Goal: Task Accomplishment & Management: Use online tool/utility

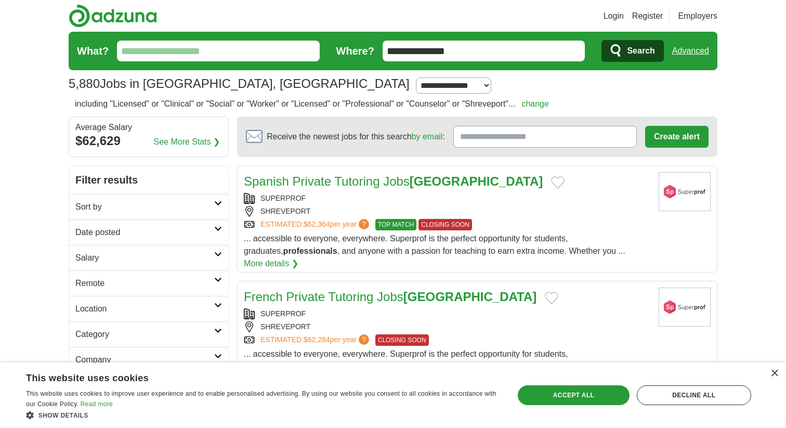
click at [223, 57] on input "What?" at bounding box center [218, 51] width 203 height 21
type input "****"
click at [602, 40] on button "Search" at bounding box center [633, 51] width 62 height 22
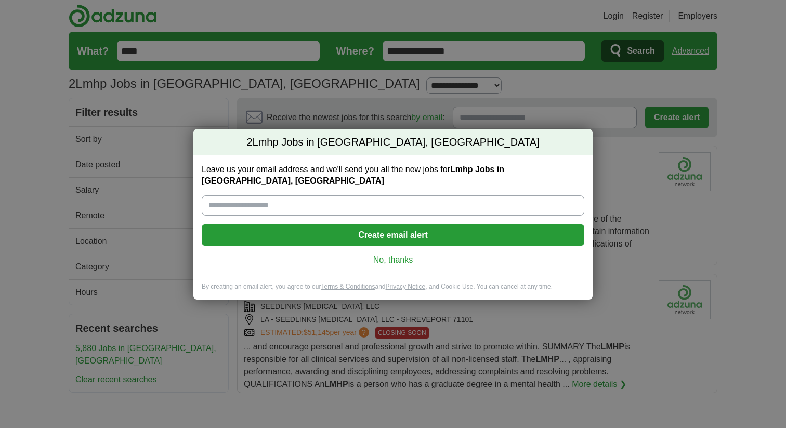
click at [388, 256] on link "No, thanks" at bounding box center [393, 259] width 366 height 11
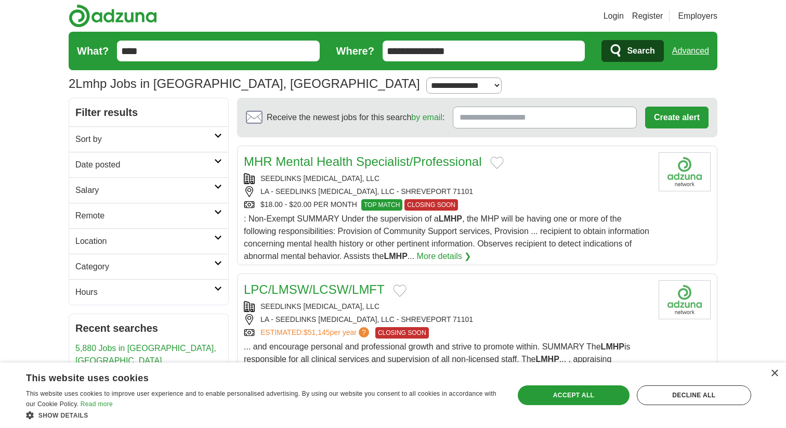
scroll to position [20, 0]
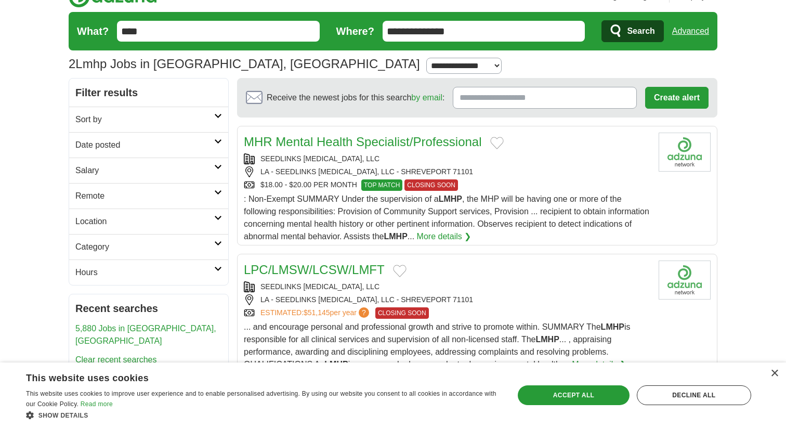
click at [537, 178] on div "SEEDLINKS BEHAVIOR MANAGEMENT, LLC LA - SEEDLINKS BEHAVIOR MANAGEMENT, LLC - SH…" at bounding box center [447, 171] width 407 height 37
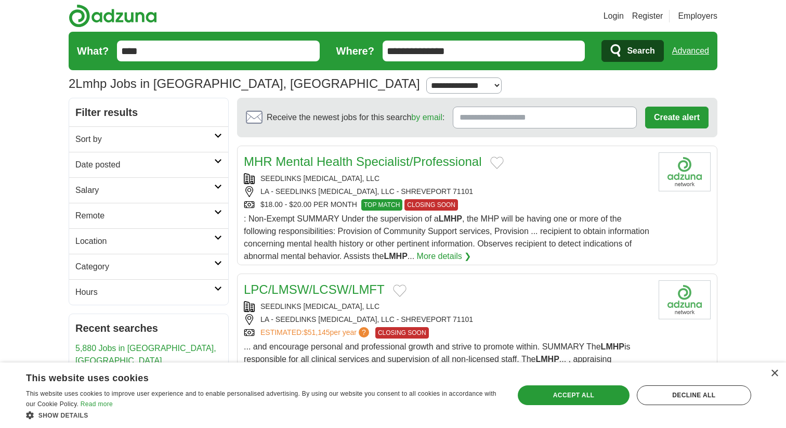
click at [198, 54] on input "****" at bounding box center [218, 51] width 203 height 21
type input "*"
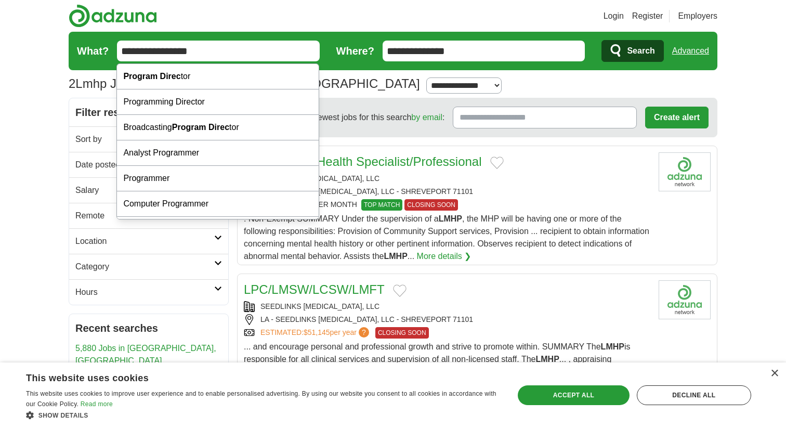
type input "**********"
click at [602, 40] on button "Search" at bounding box center [633, 51] width 62 height 22
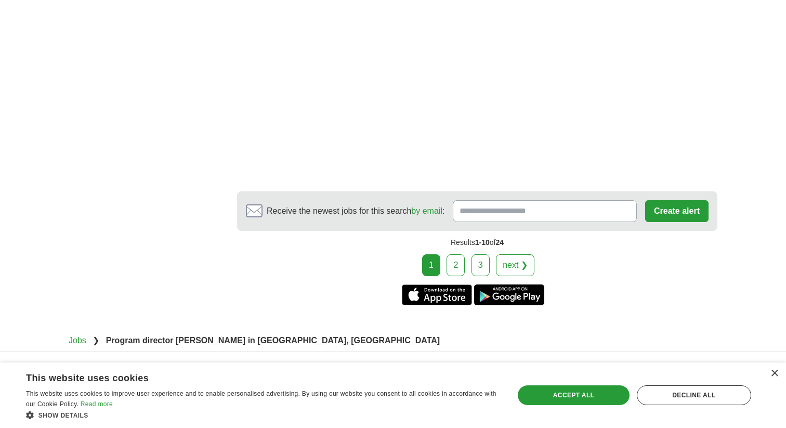
scroll to position [1853, 0]
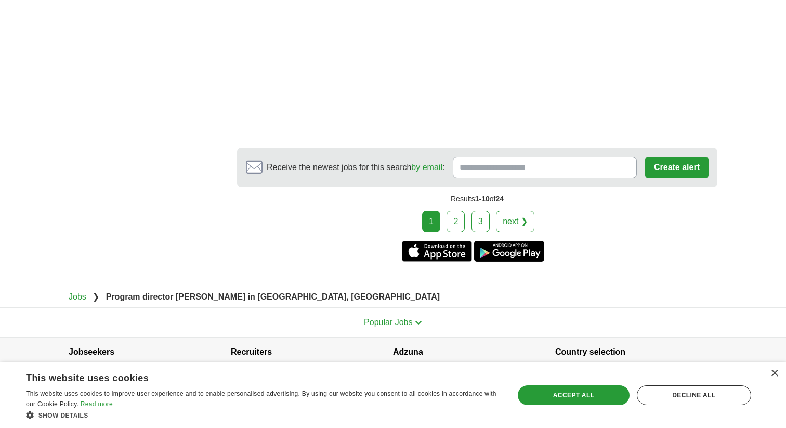
click at [459, 211] on link "2" at bounding box center [456, 222] width 18 height 22
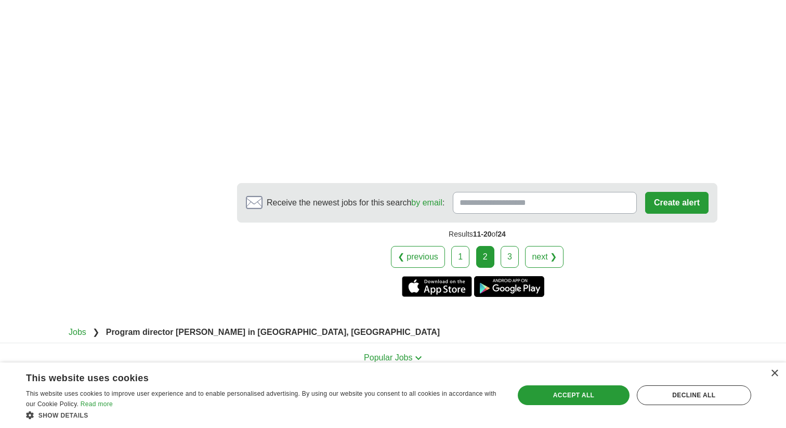
scroll to position [1632, 0]
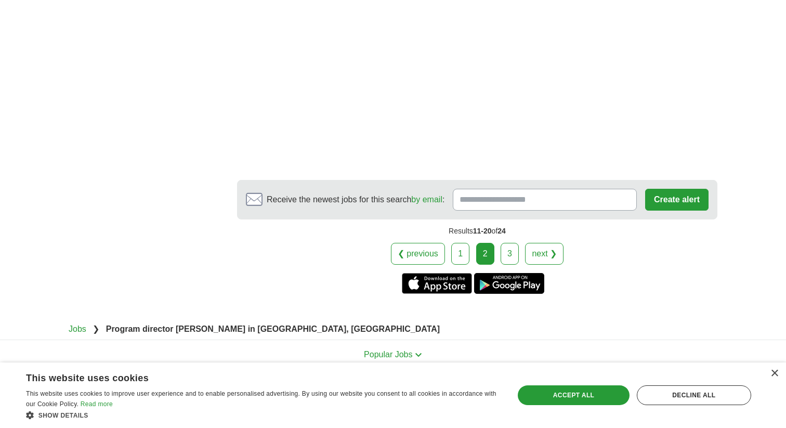
click at [508, 265] on link "3" at bounding box center [510, 254] width 18 height 22
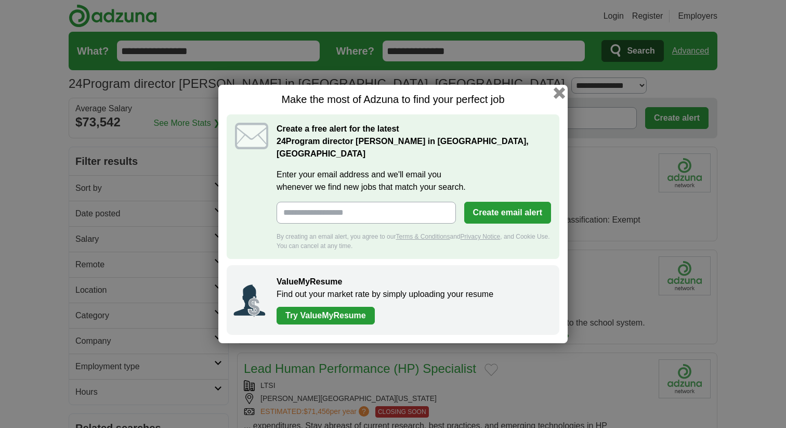
click at [557, 99] on button "button" at bounding box center [559, 92] width 11 height 11
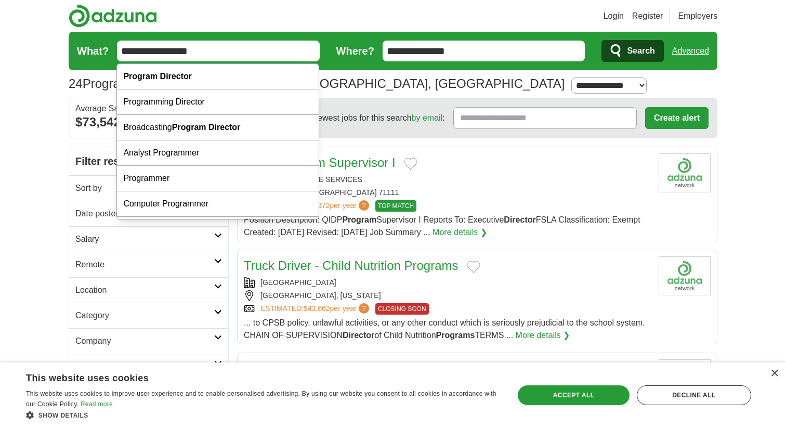
click at [234, 53] on input "**********" at bounding box center [218, 51] width 203 height 21
drag, startPoint x: 234, startPoint y: 53, endPoint x: 111, endPoint y: 50, distance: 122.8
click at [111, 50] on form "**********" at bounding box center [393, 51] width 649 height 38
type input "**********"
click at [602, 40] on button "Search" at bounding box center [633, 51] width 62 height 22
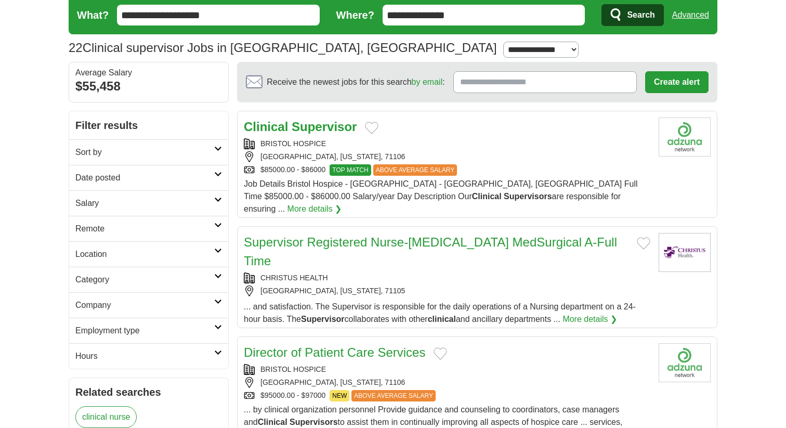
scroll to position [45, 0]
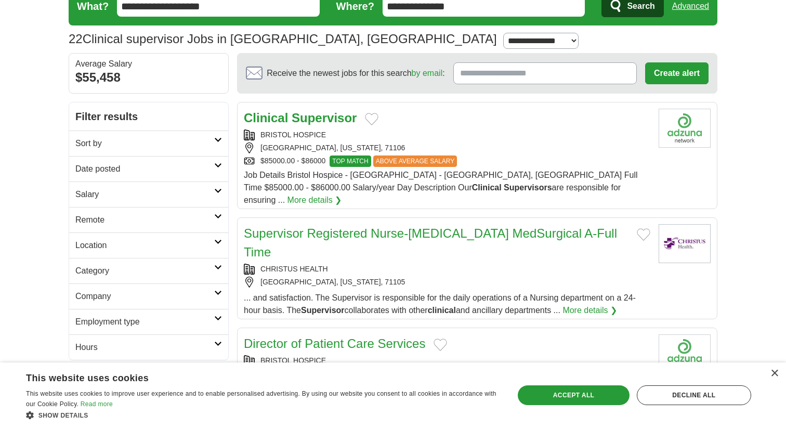
click at [423, 137] on div "BRISTOL HOSPICE" at bounding box center [447, 135] width 407 height 11
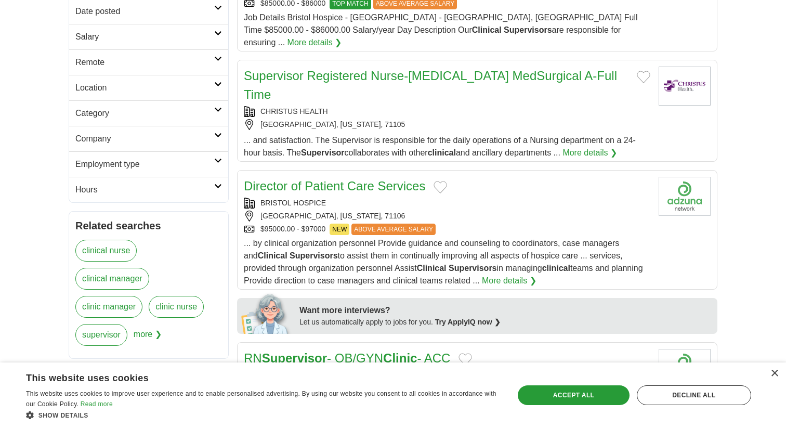
scroll to position [203, 0]
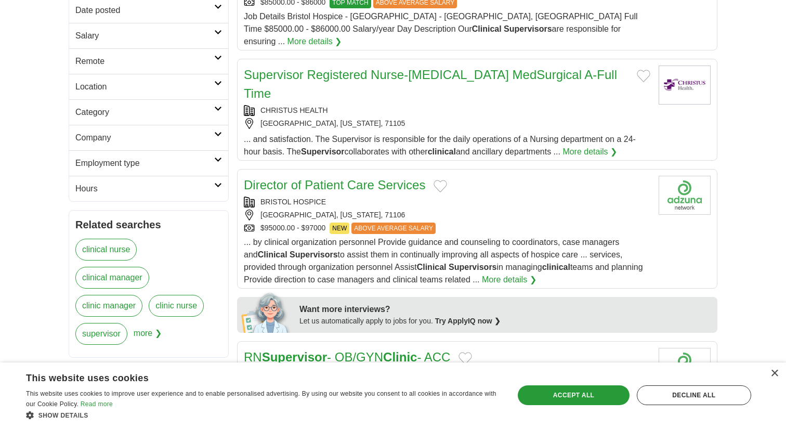
click at [538, 203] on div "Director of Patient Care Services BRISTOL HOSPICE SHREVEPORT, LOUISIANA, 71106 …" at bounding box center [447, 231] width 407 height 110
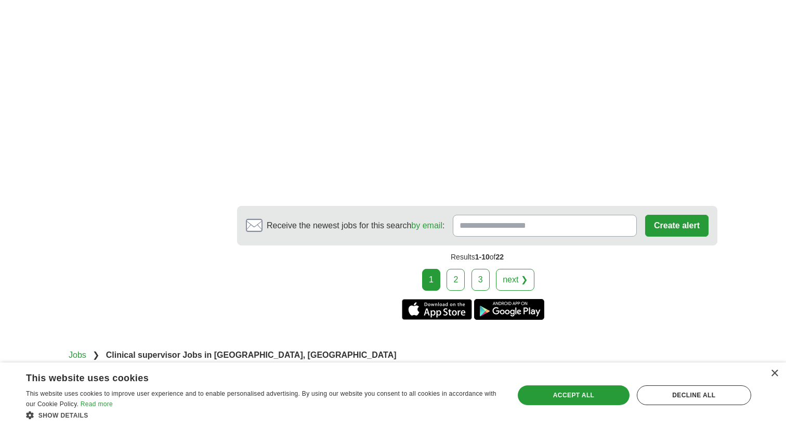
scroll to position [1631, 0]
click at [460, 268] on link "2" at bounding box center [456, 279] width 18 height 22
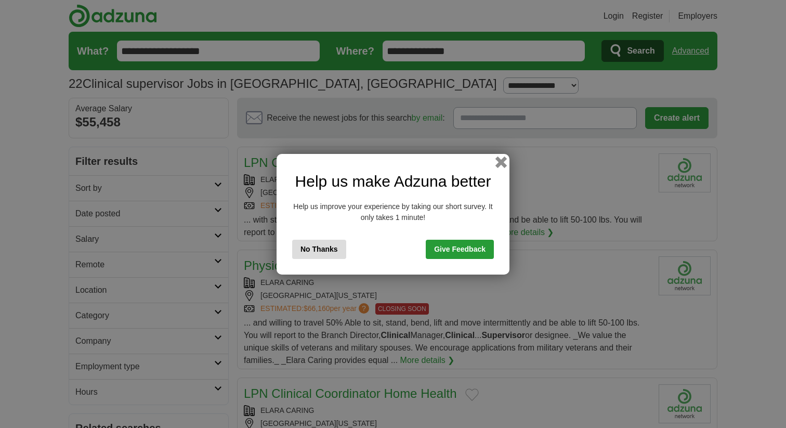
click at [502, 161] on button "button" at bounding box center [501, 161] width 11 height 11
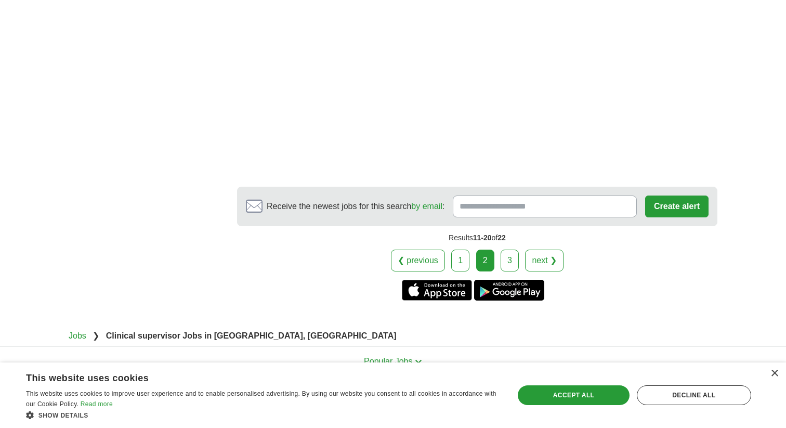
scroll to position [1686, 0]
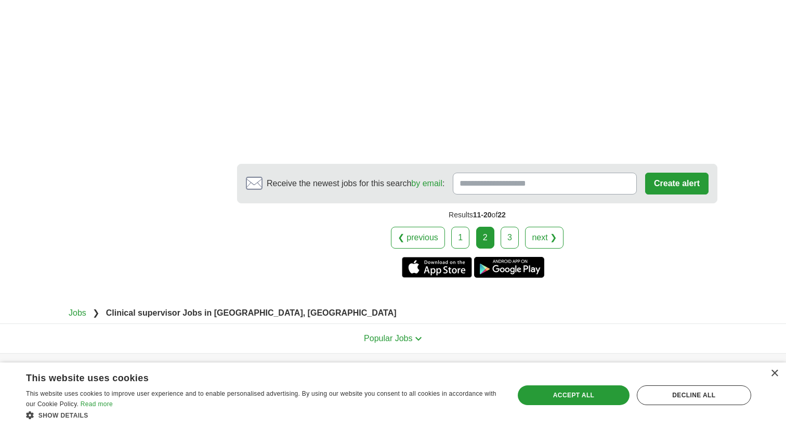
click at [512, 240] on link "3" at bounding box center [510, 238] width 18 height 22
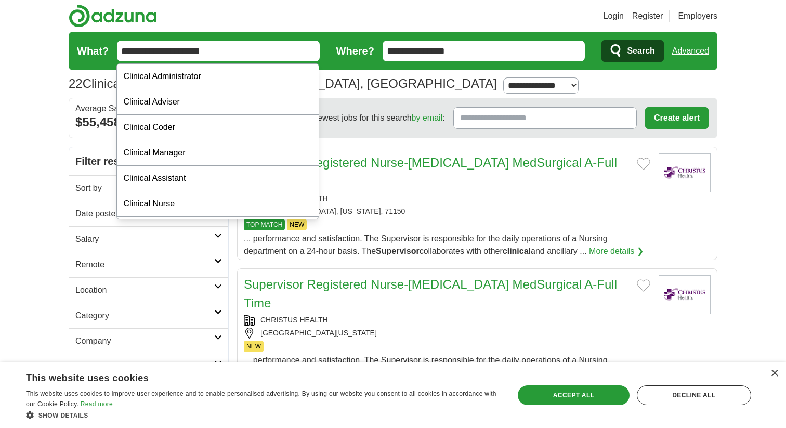
click at [254, 53] on input "**********" at bounding box center [218, 51] width 203 height 21
drag, startPoint x: 254, startPoint y: 53, endPoint x: 111, endPoint y: 50, distance: 142.5
click at [111, 50] on form "**********" at bounding box center [393, 51] width 649 height 38
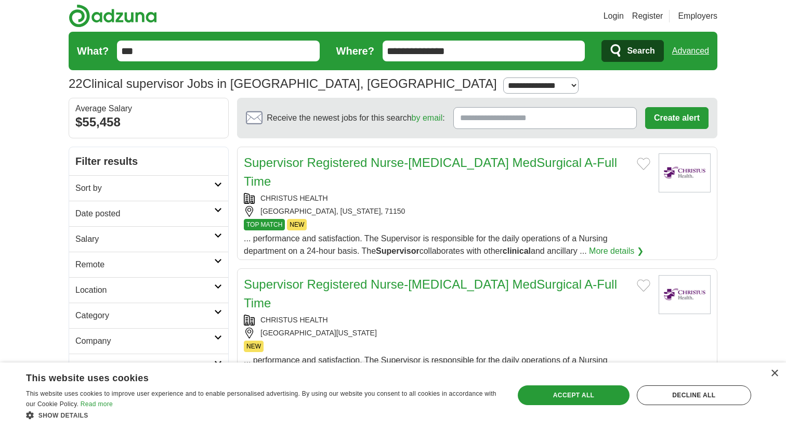
type input "***"
click at [602, 40] on button "Search" at bounding box center [633, 51] width 62 height 22
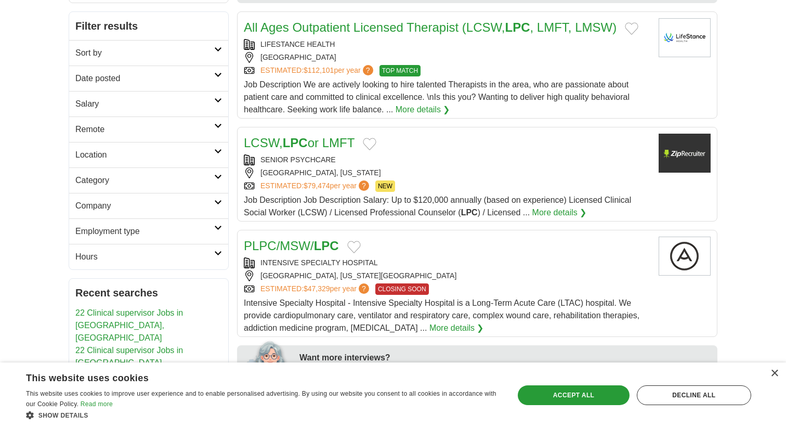
scroll to position [142, 0]
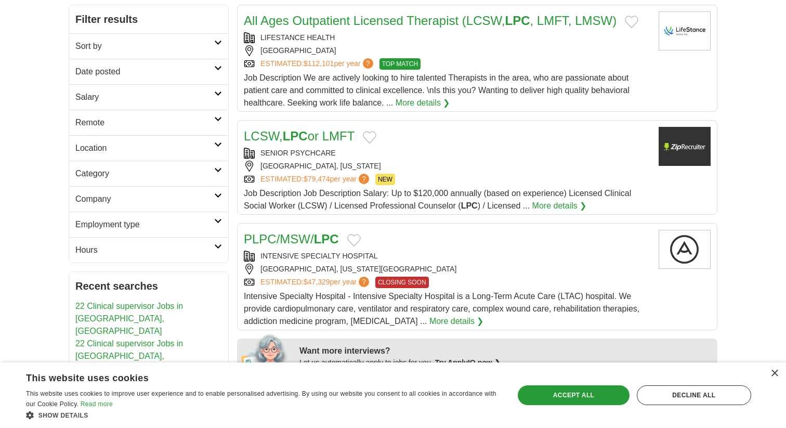
click at [496, 144] on div "LCSW, LPC or LMFT" at bounding box center [447, 136] width 407 height 19
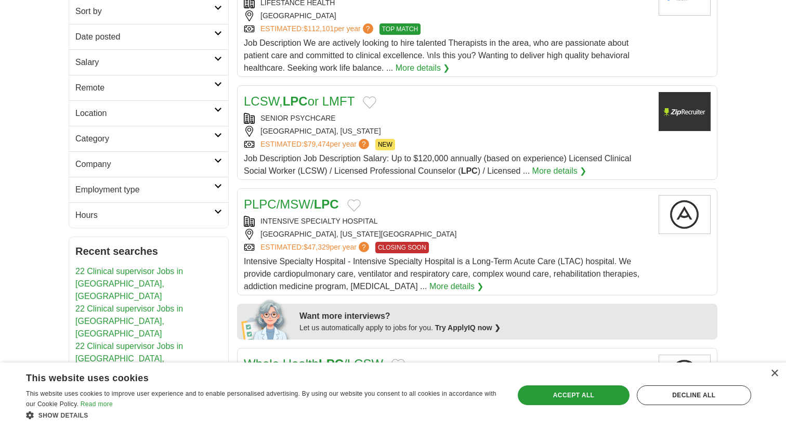
scroll to position [177, 0]
click at [368, 143] on span "?" at bounding box center [364, 143] width 10 height 10
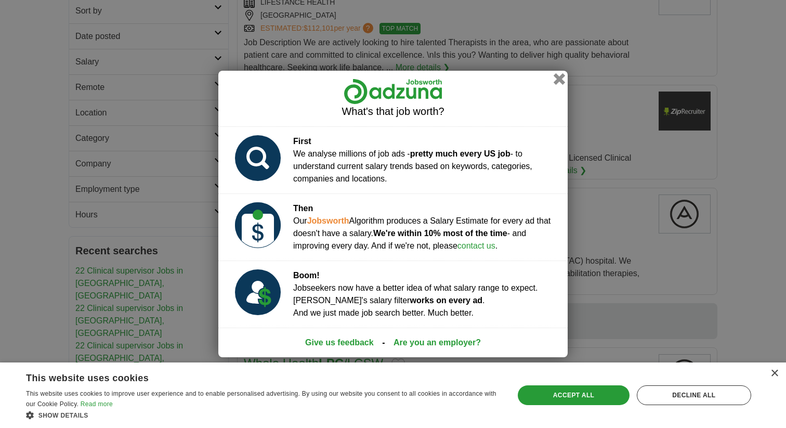
click at [562, 78] on button "button" at bounding box center [559, 78] width 11 height 11
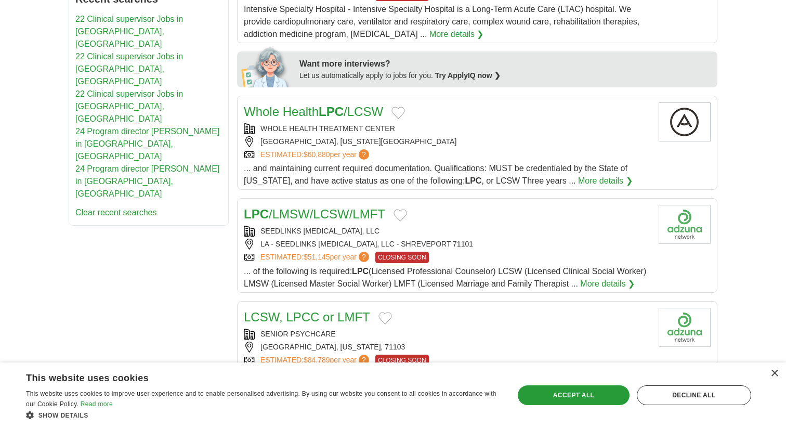
scroll to position [425, 0]
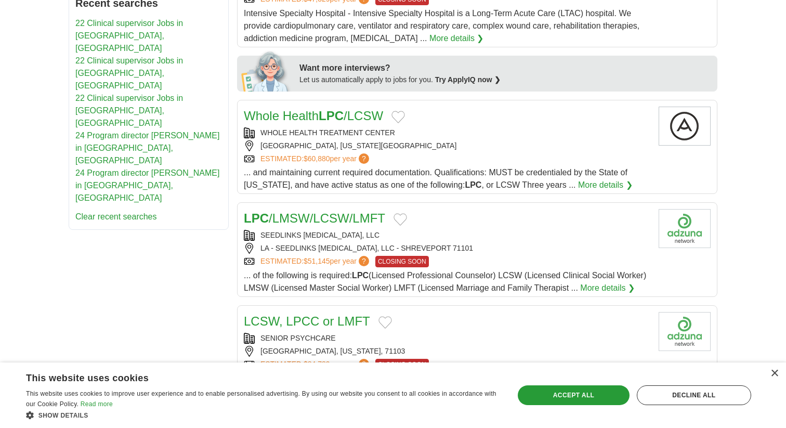
click at [468, 151] on div "SHREVEPORT, LOUISIANA, 71101" at bounding box center [447, 145] width 407 height 11
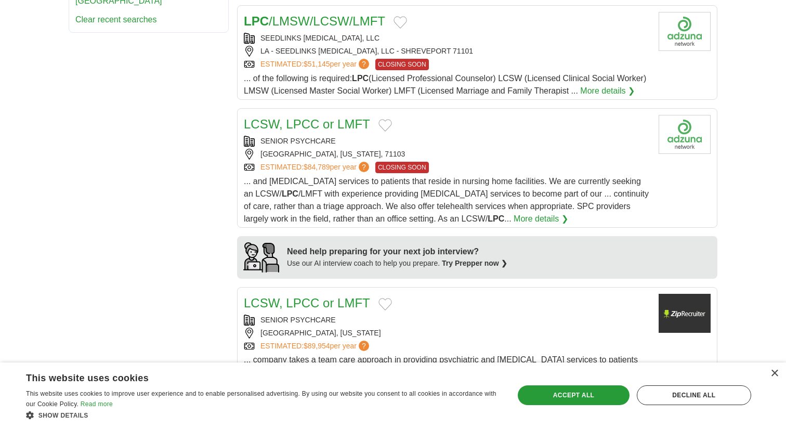
scroll to position [634, 0]
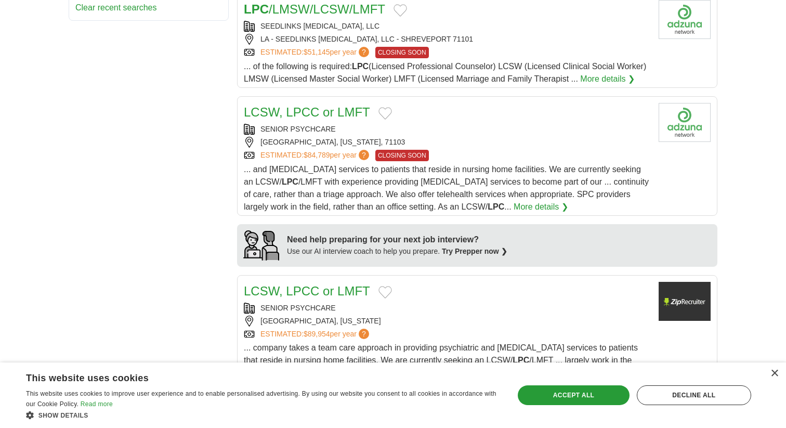
click at [485, 182] on span "... and psychotherapy services to patients that reside in nursing home faciliti…" at bounding box center [446, 188] width 405 height 46
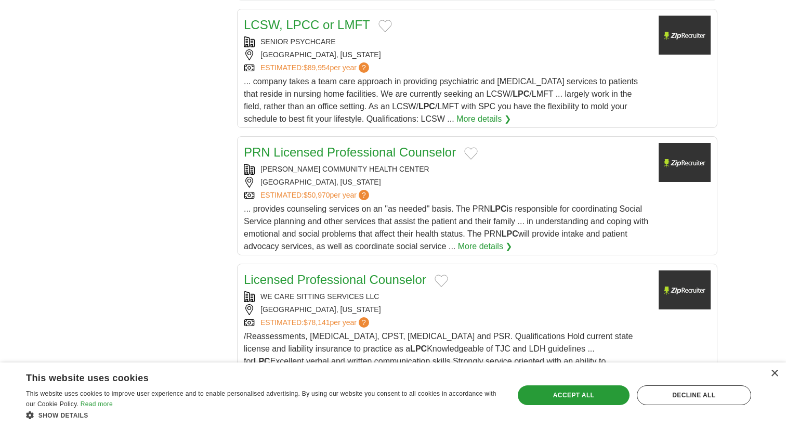
scroll to position [888, 0]
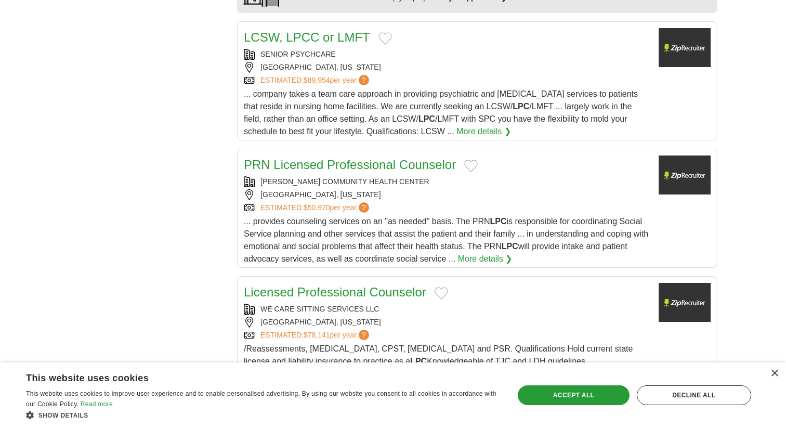
click at [295, 220] on span "... provides counseling services on an "as needed" basis. The PRN LPC is respon…" at bounding box center [446, 240] width 405 height 46
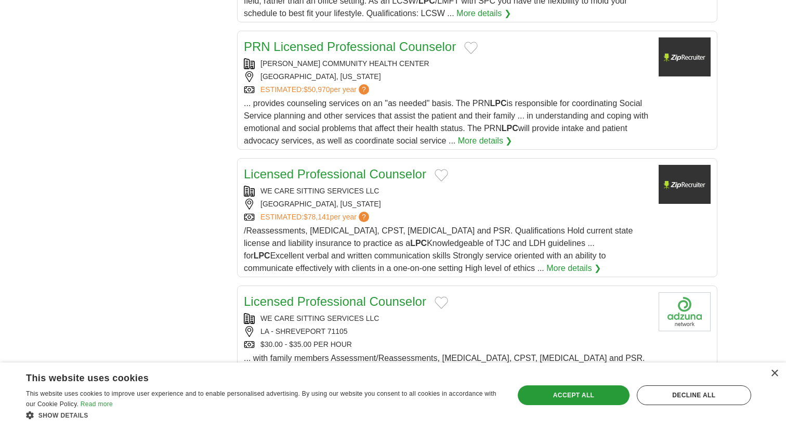
scroll to position [1008, 0]
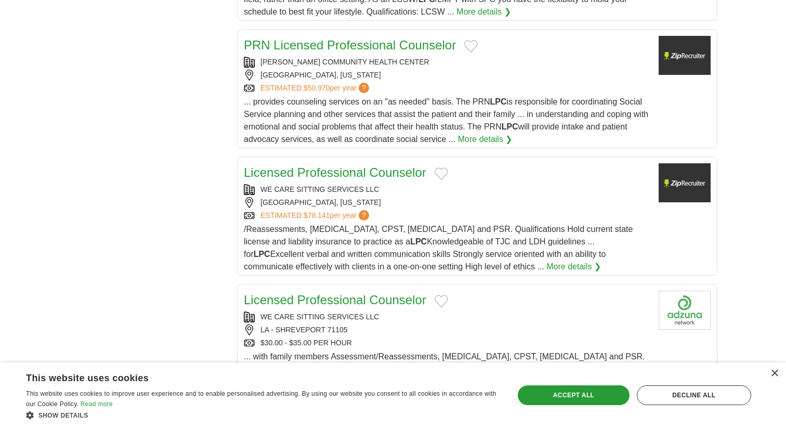
click at [307, 202] on div "[GEOGRAPHIC_DATA], [US_STATE]" at bounding box center [447, 202] width 407 height 11
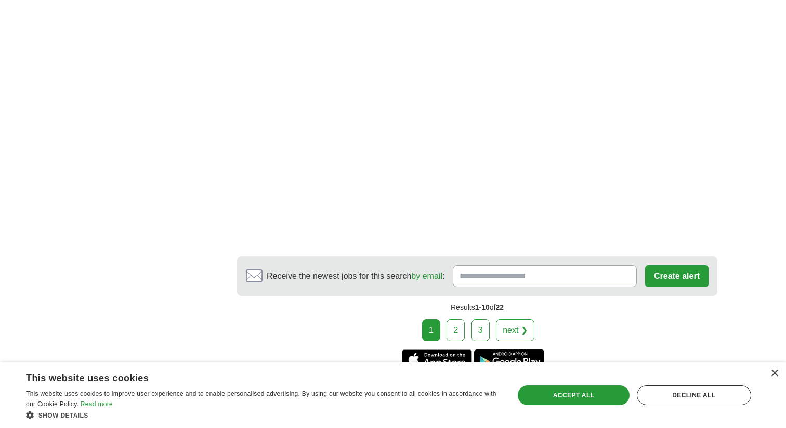
scroll to position [1470, 0]
click at [457, 333] on link "2" at bounding box center [456, 330] width 18 height 22
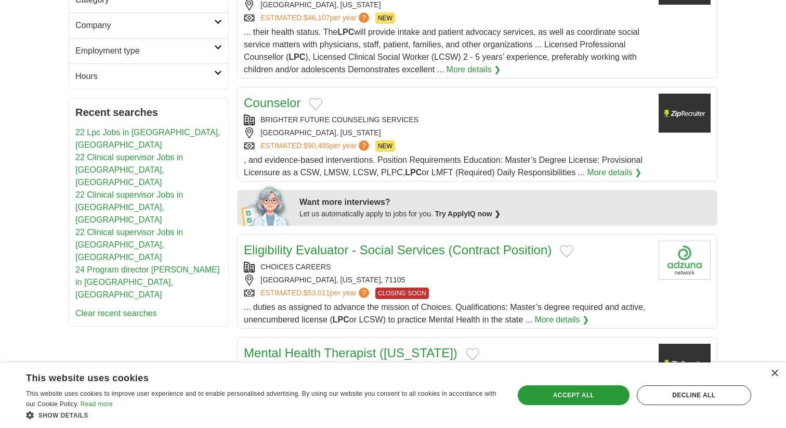
scroll to position [317, 0]
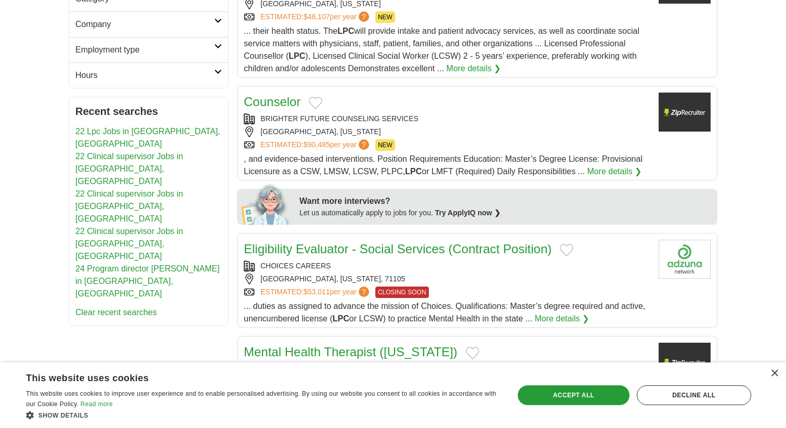
click at [340, 147] on link "ESTIMATED: $90,485 per year ?" at bounding box center [316, 144] width 111 height 11
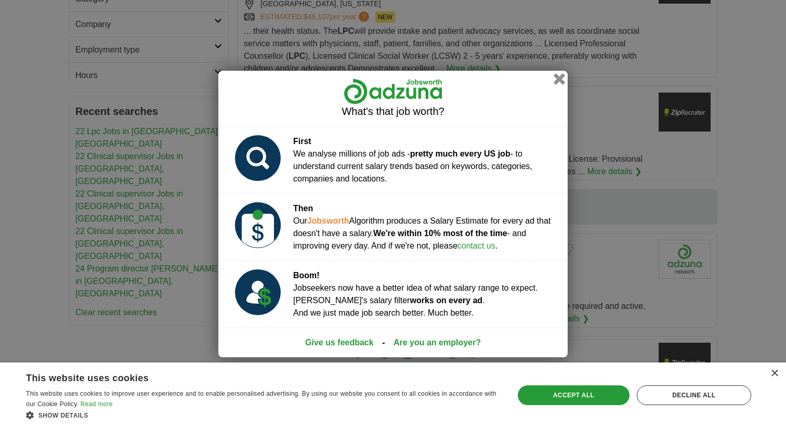
click at [560, 79] on button "button" at bounding box center [559, 78] width 11 height 11
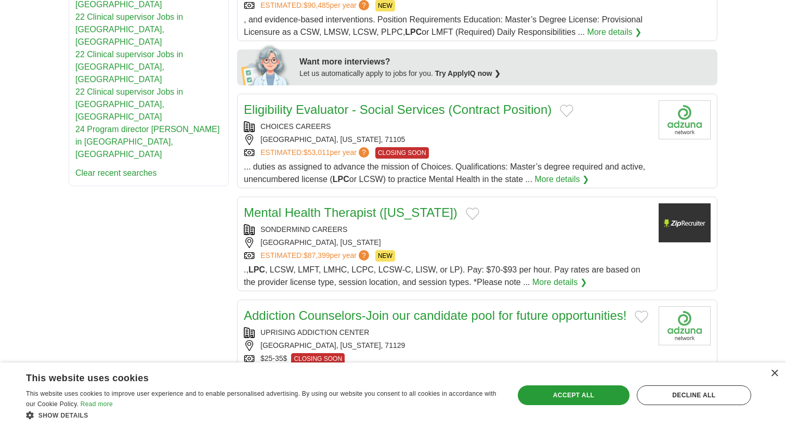
scroll to position [457, 0]
click at [496, 134] on div "SHREVEPORT, LOUISIANA, 71105" at bounding box center [447, 138] width 407 height 11
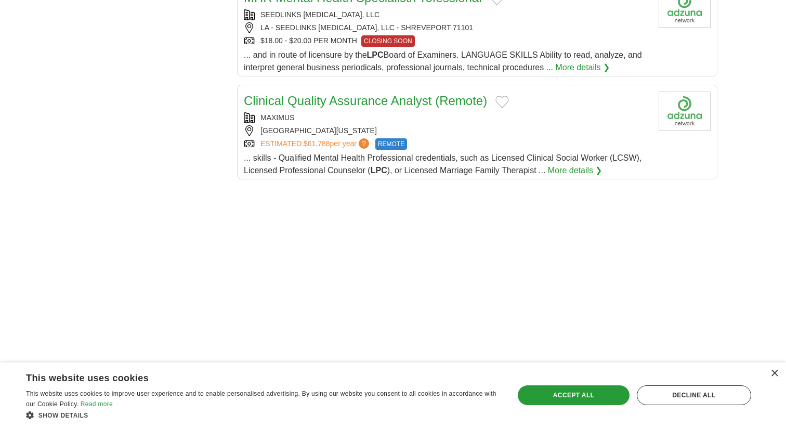
scroll to position [1159, 0]
click at [511, 136] on div "SHREVEPORT LOUISIANA 71101" at bounding box center [447, 130] width 407 height 11
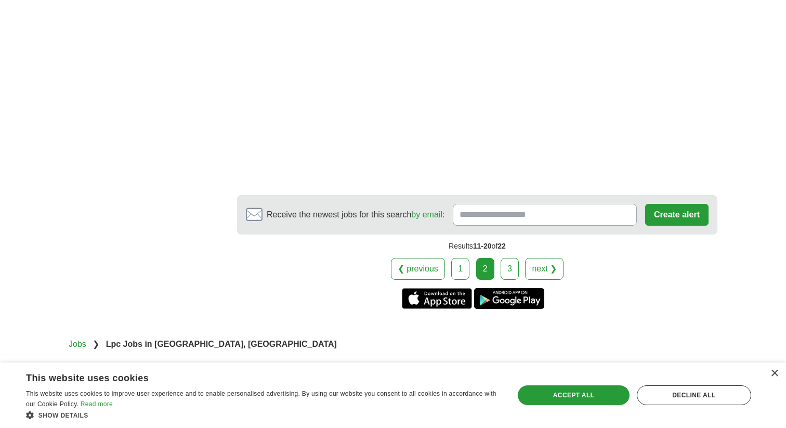
scroll to position [1639, 0]
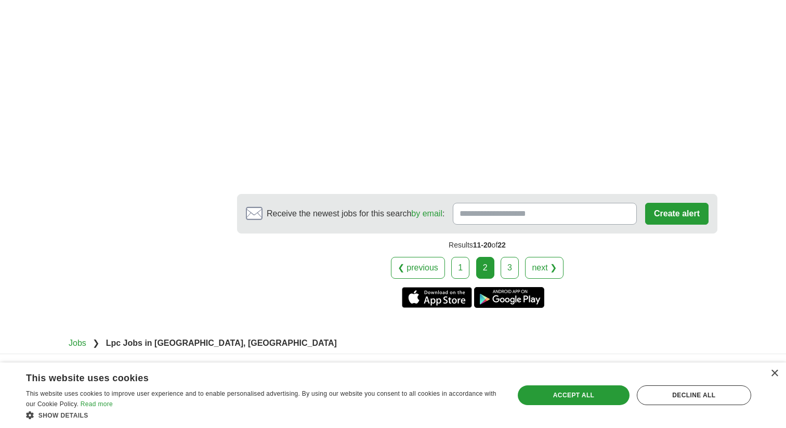
click at [514, 279] on link "3" at bounding box center [510, 268] width 18 height 22
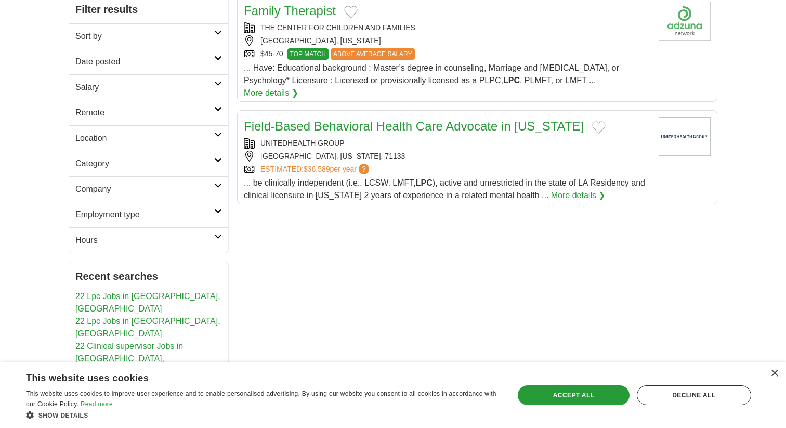
scroll to position [159, 0]
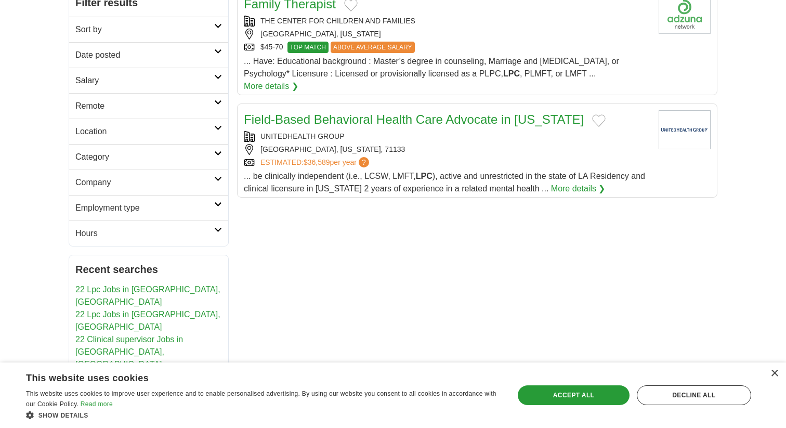
click at [472, 146] on div "SHREVEPORT, LOUISIANA, 71133" at bounding box center [447, 149] width 407 height 11
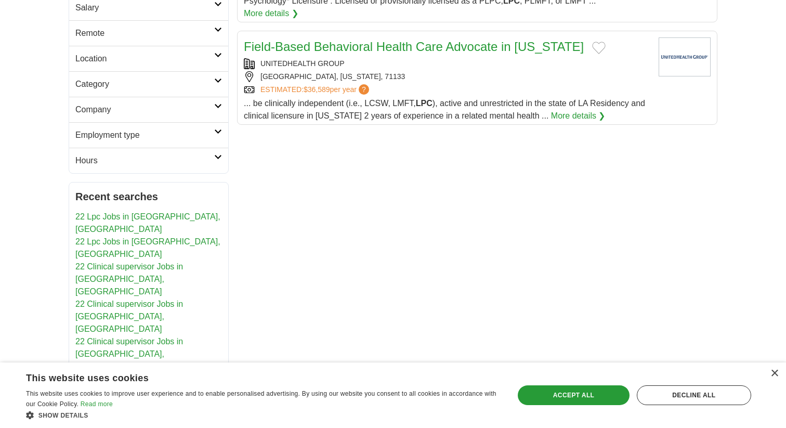
scroll to position [0, 0]
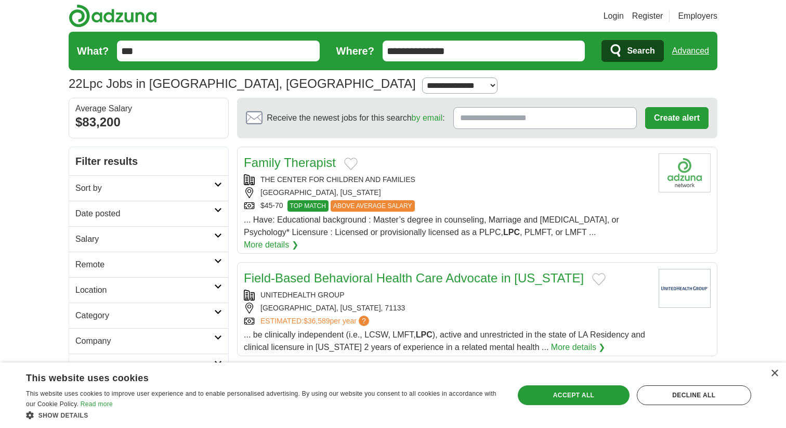
click at [263, 56] on input "***" at bounding box center [218, 51] width 203 height 21
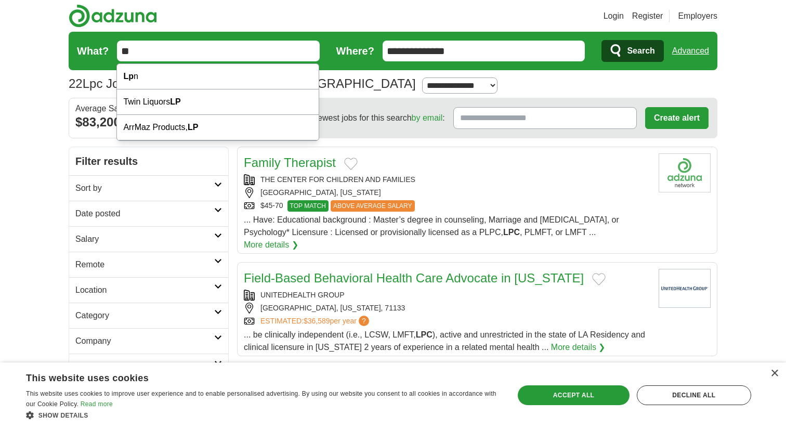
type input "*"
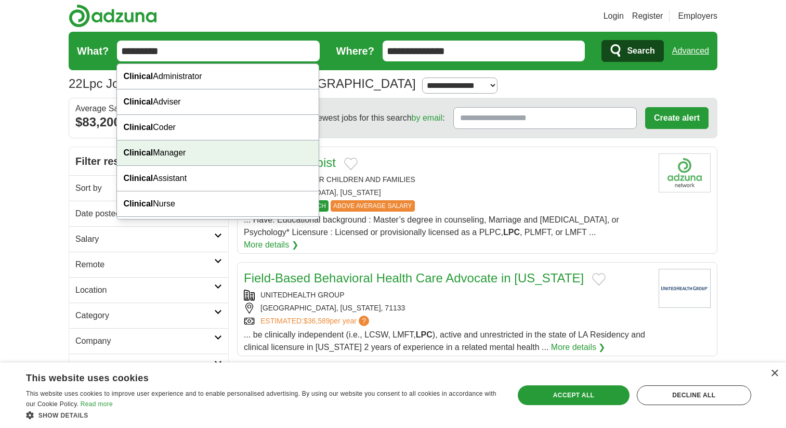
click at [209, 157] on div "Clinical Manager" at bounding box center [218, 152] width 202 height 25
type input "**********"
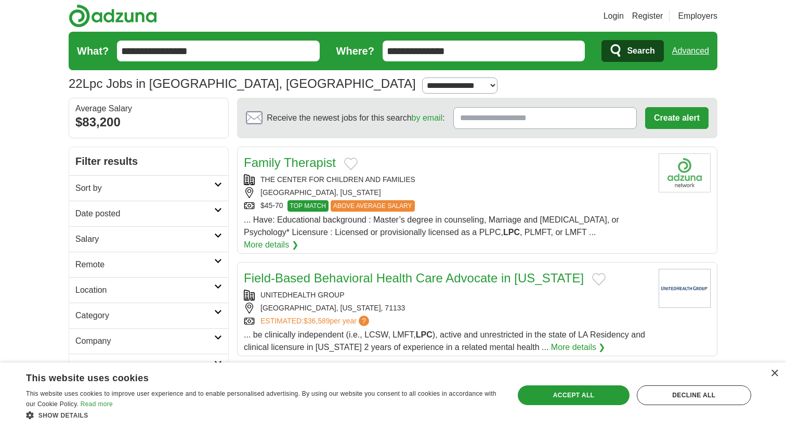
click at [632, 48] on span "Search" at bounding box center [641, 51] width 28 height 21
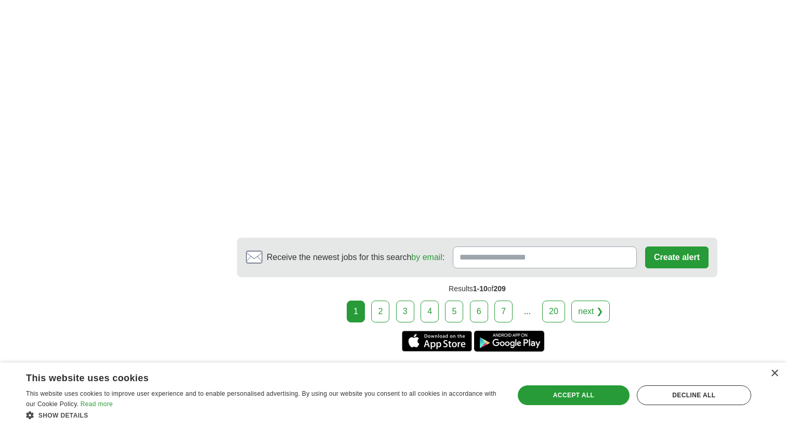
scroll to position [1527, 0]
click at [382, 319] on link "2" at bounding box center [380, 311] width 18 height 22
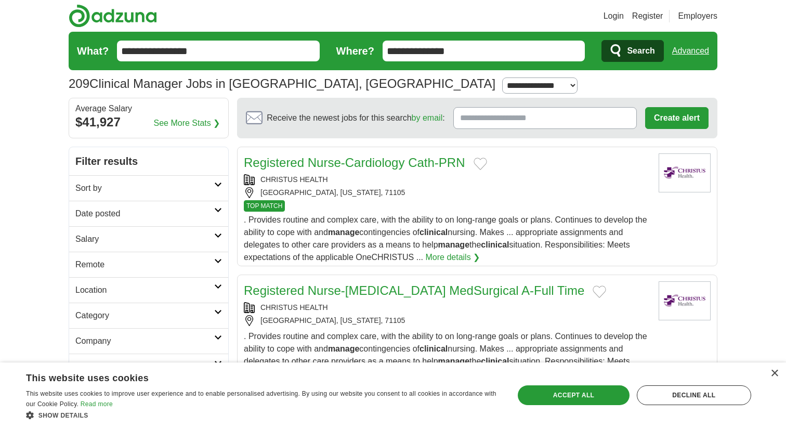
click at [690, 51] on link "Advanced" at bounding box center [691, 51] width 37 height 21
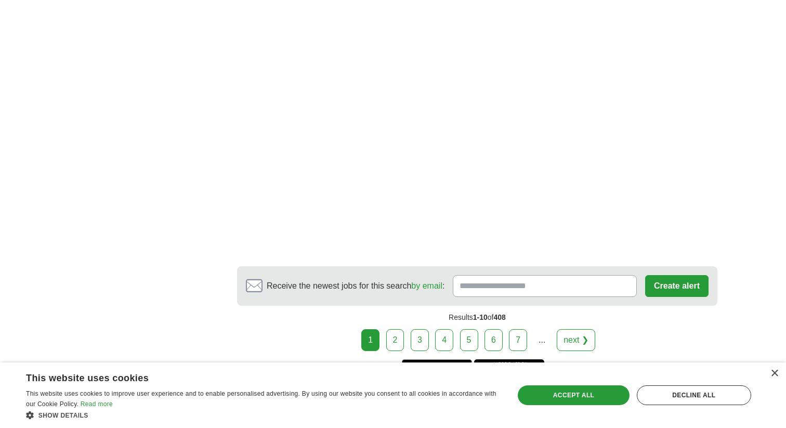
scroll to position [1941, 0]
click at [398, 332] on link "2" at bounding box center [395, 338] width 18 height 22
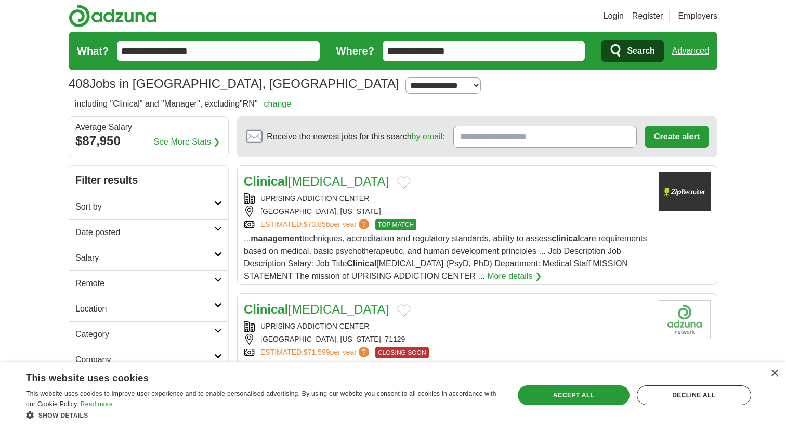
click at [280, 64] on form "**********" at bounding box center [393, 51] width 649 height 38
click at [284, 51] on input "**********" at bounding box center [218, 51] width 203 height 21
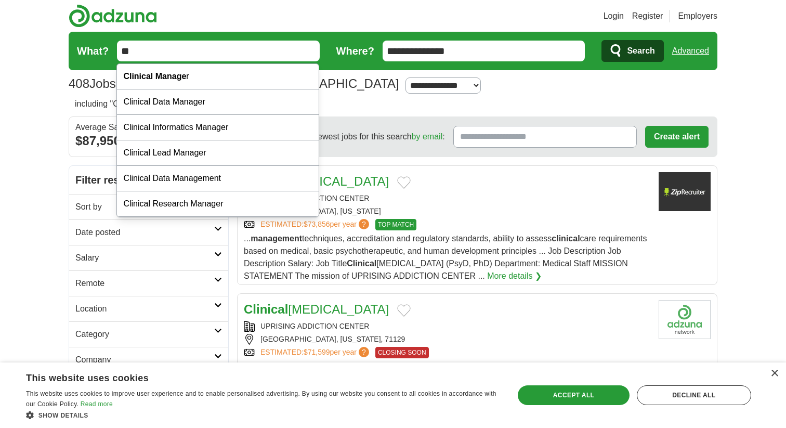
type input "*"
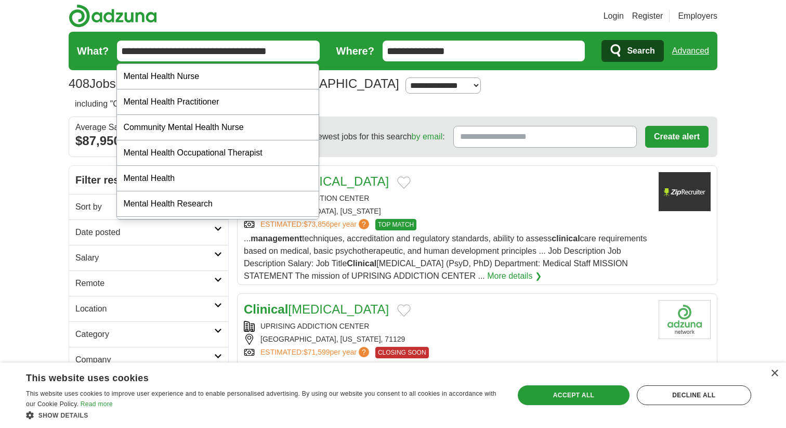
type input "**********"
click at [602, 40] on button "Search" at bounding box center [633, 51] width 62 height 22
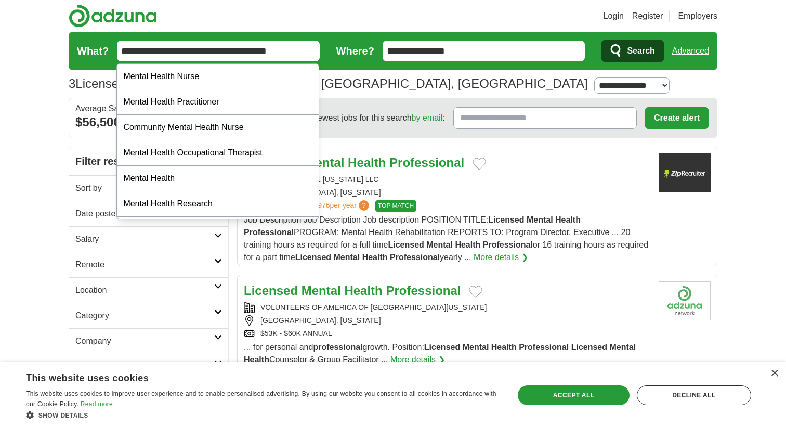
click at [162, 50] on input "**********" at bounding box center [218, 51] width 203 height 21
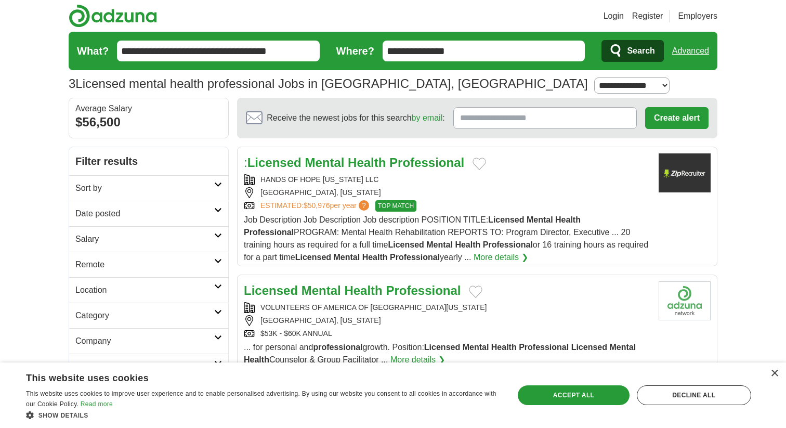
click at [633, 45] on span "Search" at bounding box center [641, 51] width 28 height 21
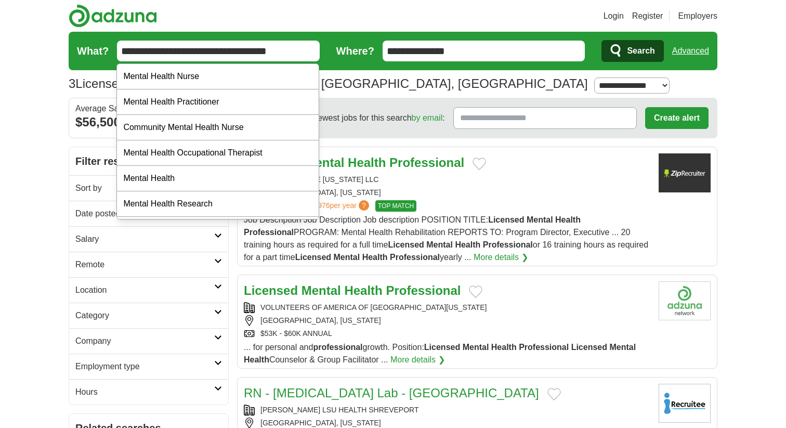
click at [292, 48] on input "**********" at bounding box center [218, 51] width 203 height 21
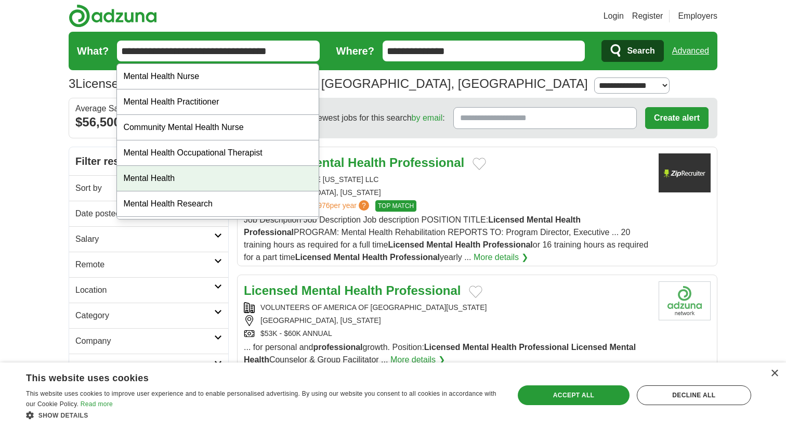
click at [193, 178] on div "Mental Health" at bounding box center [218, 178] width 202 height 25
type input "**********"
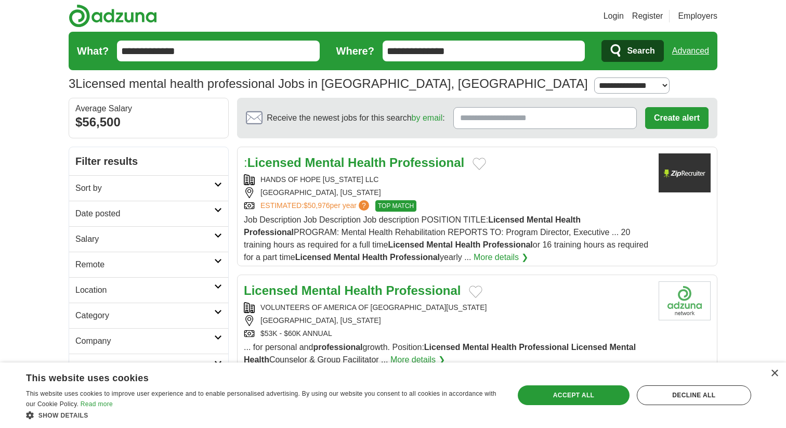
click at [633, 48] on span "Search" at bounding box center [641, 51] width 28 height 21
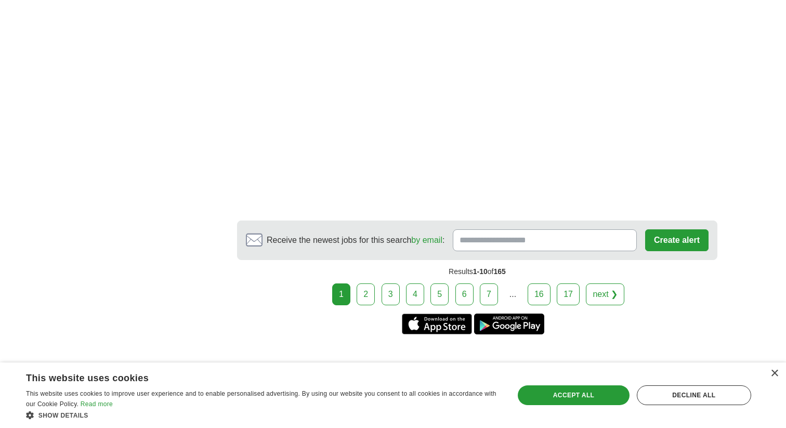
scroll to position [1736, 0]
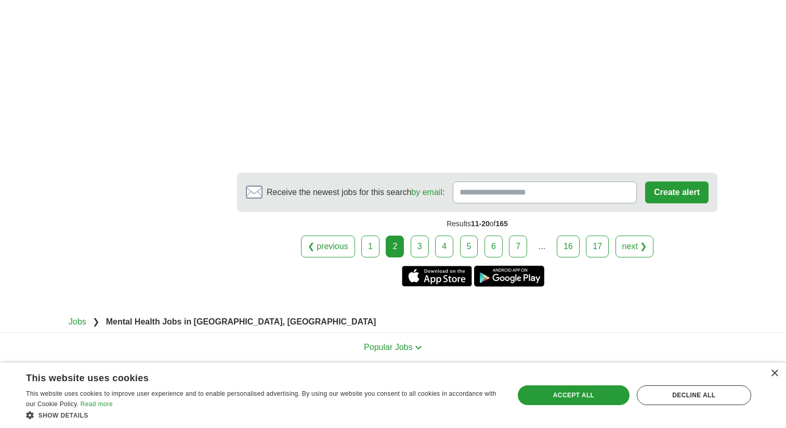
scroll to position [1789, 0]
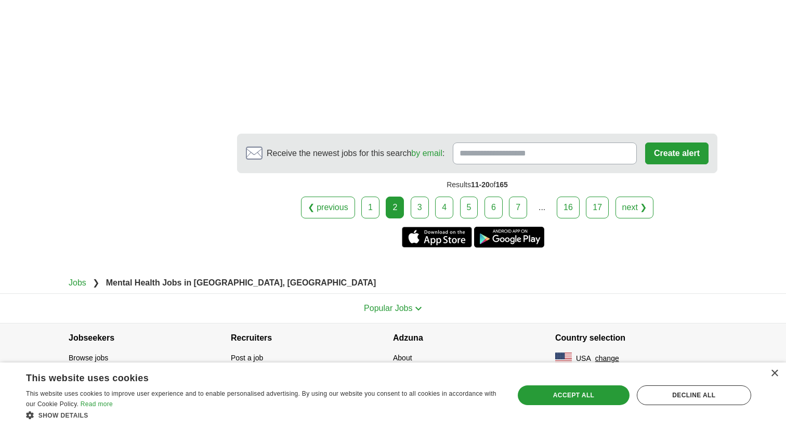
click at [418, 211] on link "3" at bounding box center [420, 208] width 18 height 22
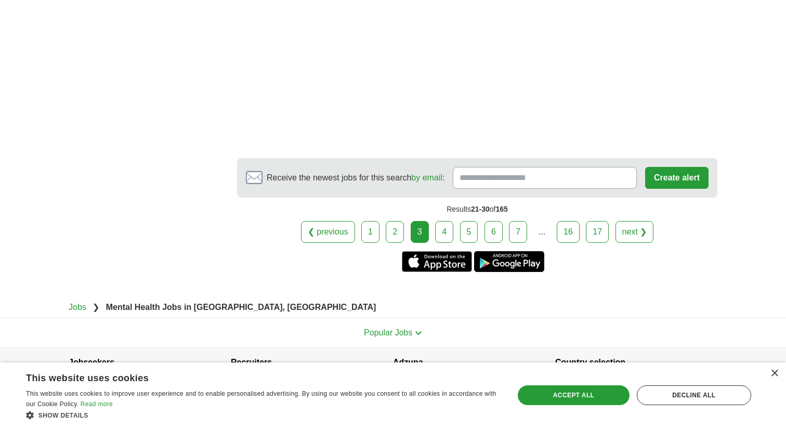
scroll to position [1700, 0]
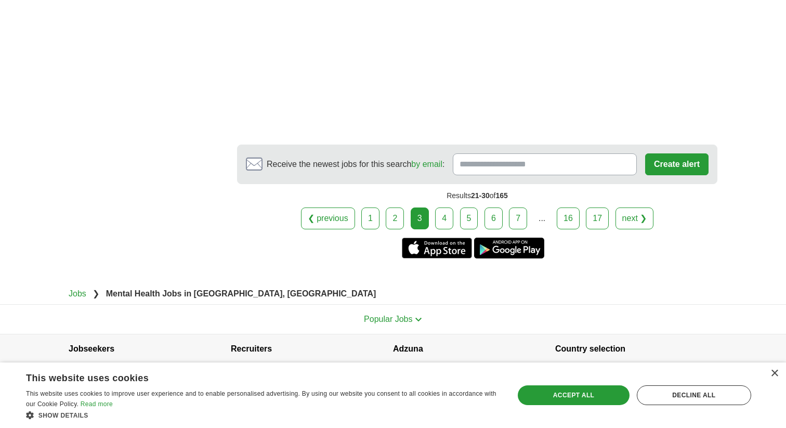
click at [447, 223] on link "4" at bounding box center [444, 219] width 18 height 22
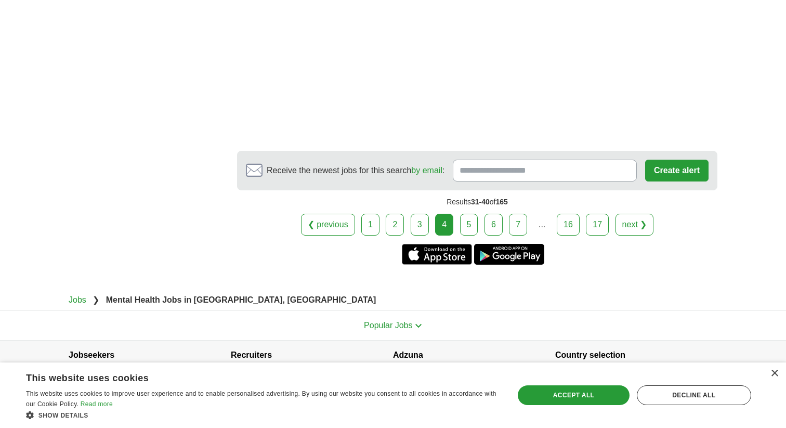
scroll to position [1874, 0]
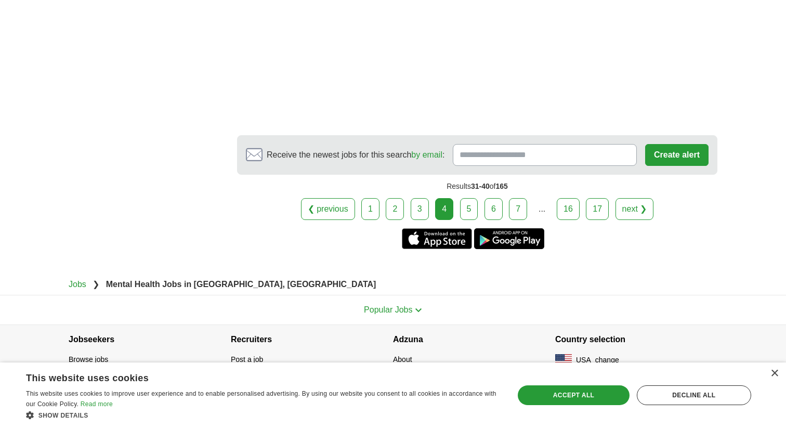
click at [474, 203] on link "5" at bounding box center [469, 209] width 18 height 22
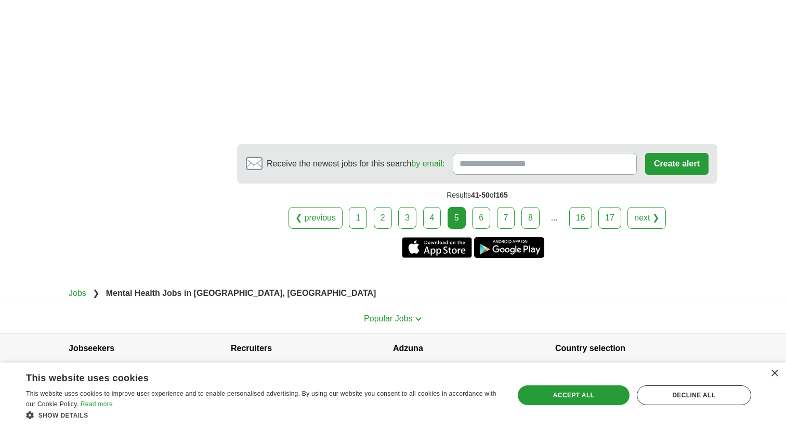
scroll to position [1866, 0]
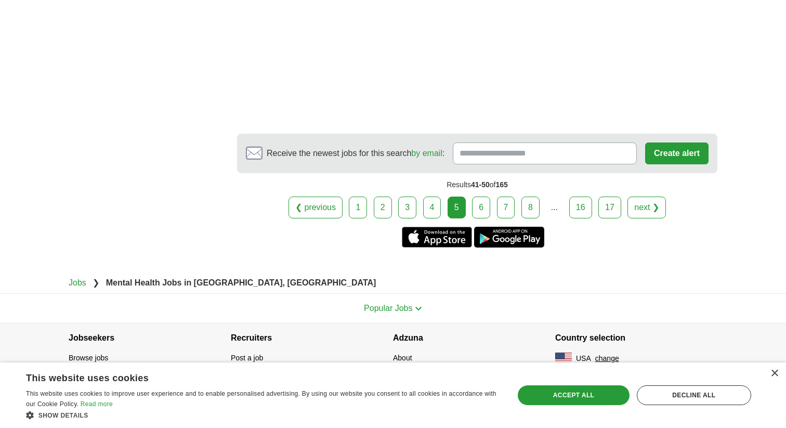
click at [479, 207] on link "6" at bounding box center [481, 208] width 18 height 22
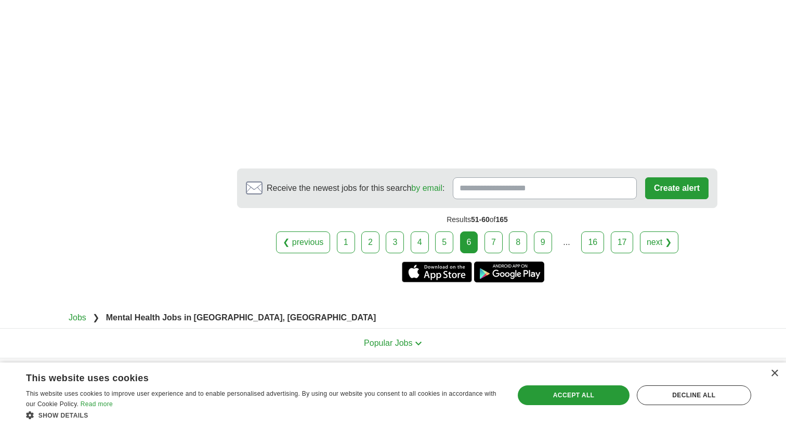
scroll to position [1789, 0]
click at [494, 234] on link "7" at bounding box center [494, 242] width 18 height 22
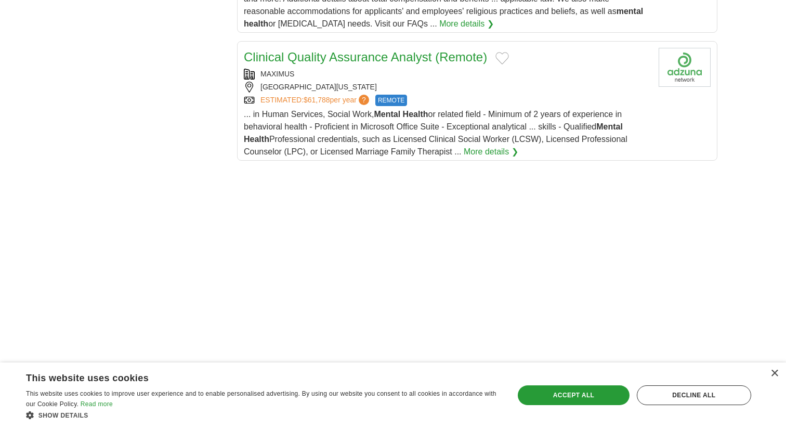
scroll to position [1365, 0]
click at [504, 120] on span "... in Human Services, Social Work, Mental Health or related field - Minimum of…" at bounding box center [436, 132] width 384 height 46
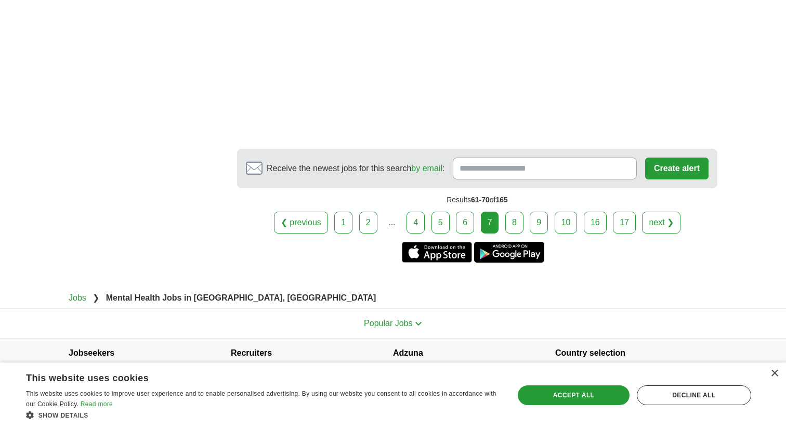
scroll to position [1941, 0]
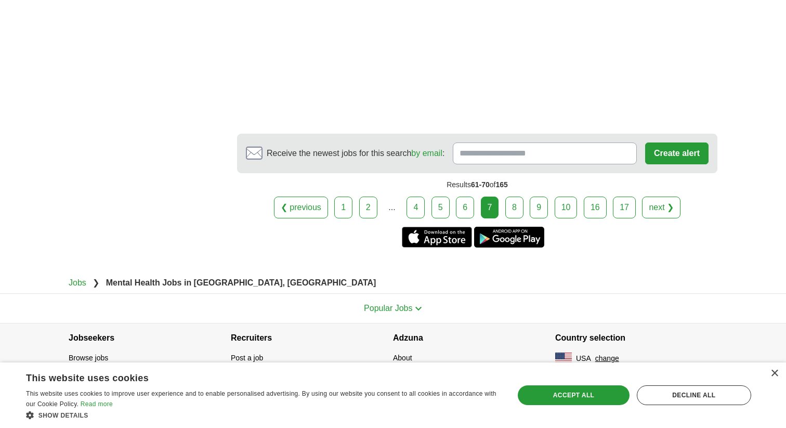
click at [516, 207] on link "8" at bounding box center [515, 208] width 18 height 22
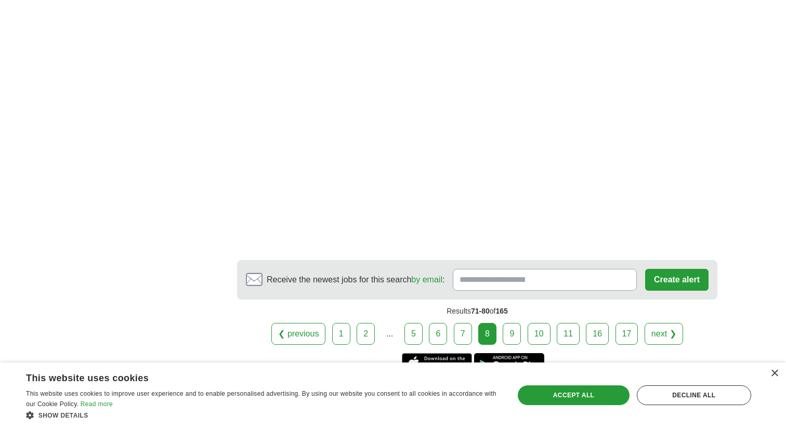
scroll to position [1660, 0]
click at [509, 322] on link "9" at bounding box center [512, 333] width 18 height 22
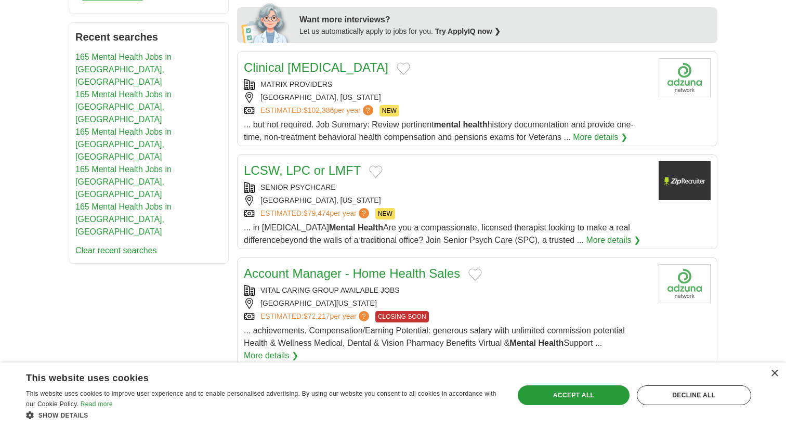
scroll to position [490, 0]
click at [488, 196] on div "BOSSIER CITY, LOUISIANA" at bounding box center [447, 201] width 407 height 11
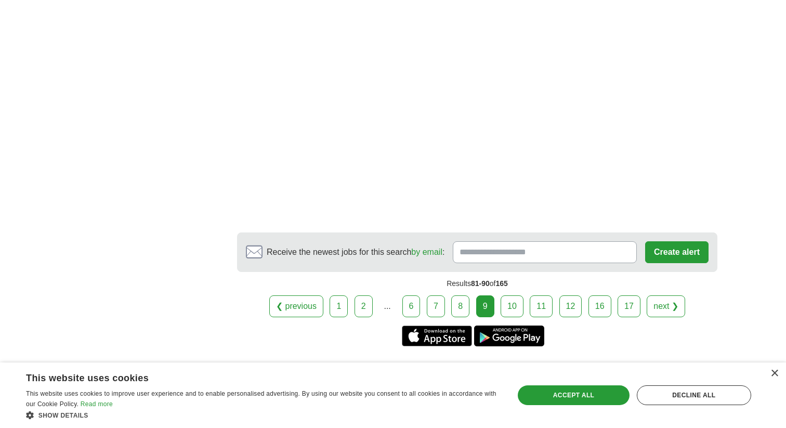
scroll to position [1781, 0]
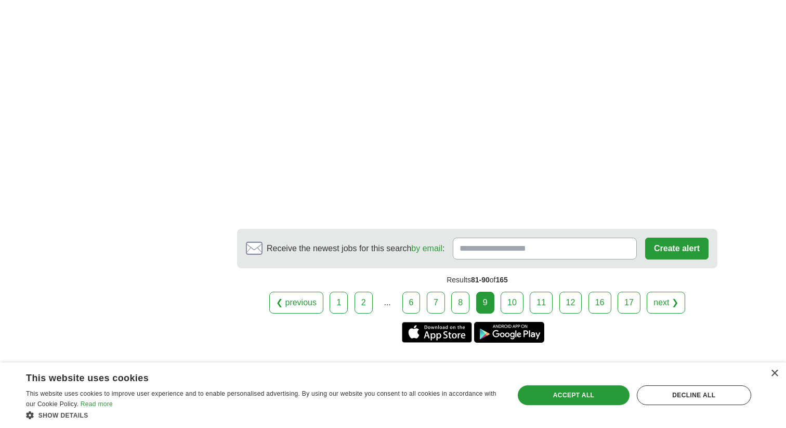
click at [511, 292] on link "10" at bounding box center [512, 303] width 23 height 22
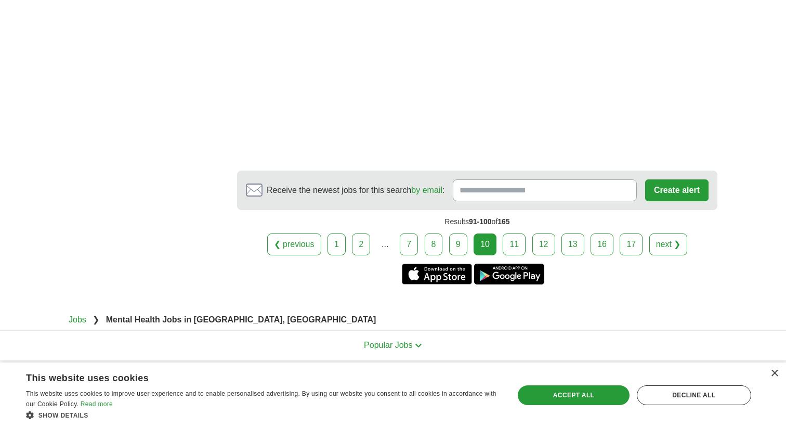
scroll to position [1625, 0]
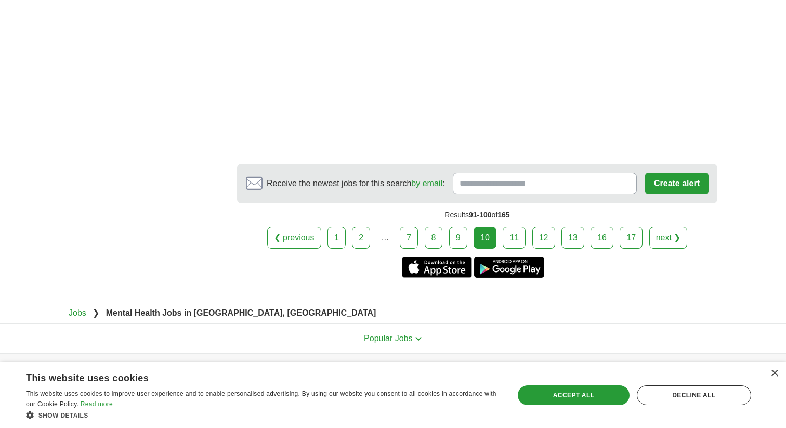
click at [517, 239] on link "11" at bounding box center [514, 238] width 23 height 22
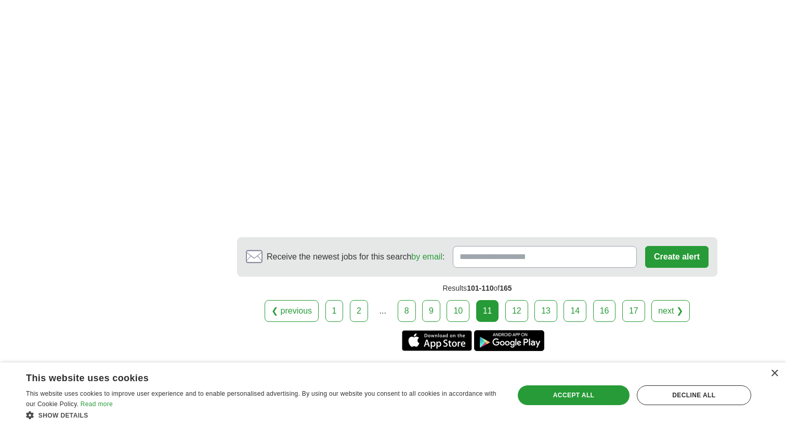
scroll to position [1599, 0]
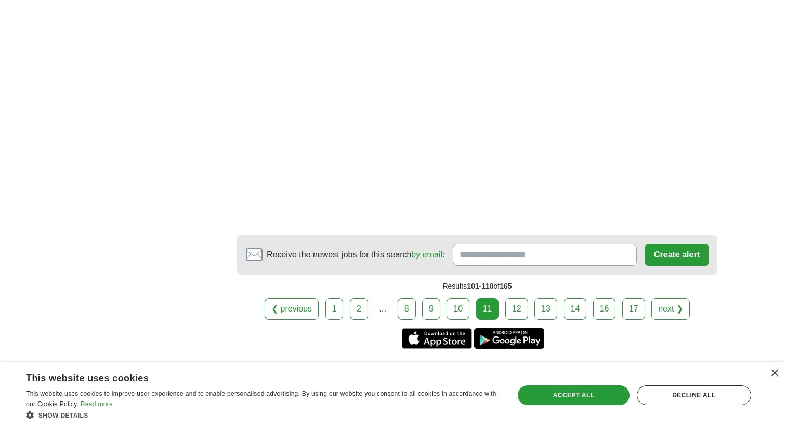
click at [519, 298] on link "12" at bounding box center [517, 309] width 23 height 22
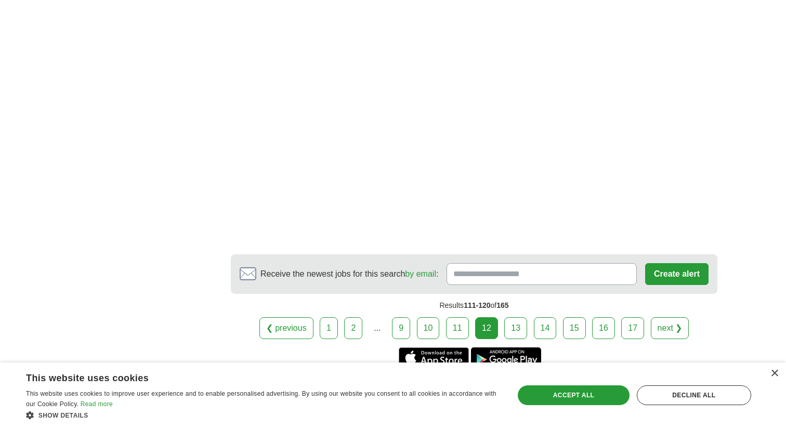
scroll to position [1611, 0]
click at [520, 316] on link "13" at bounding box center [516, 327] width 23 height 22
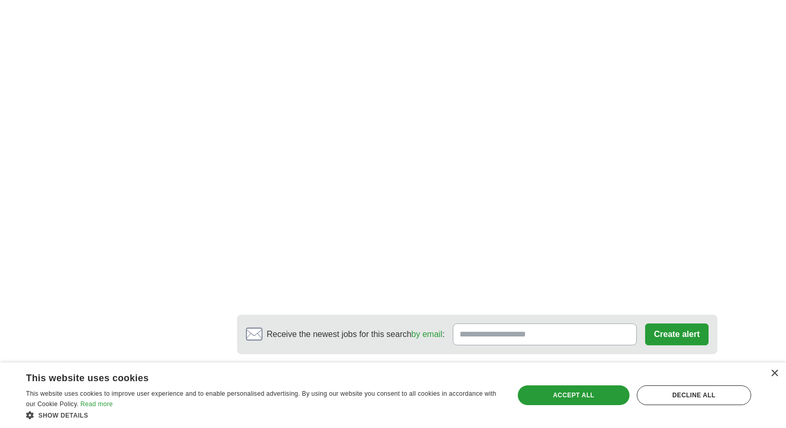
scroll to position [1847, 0]
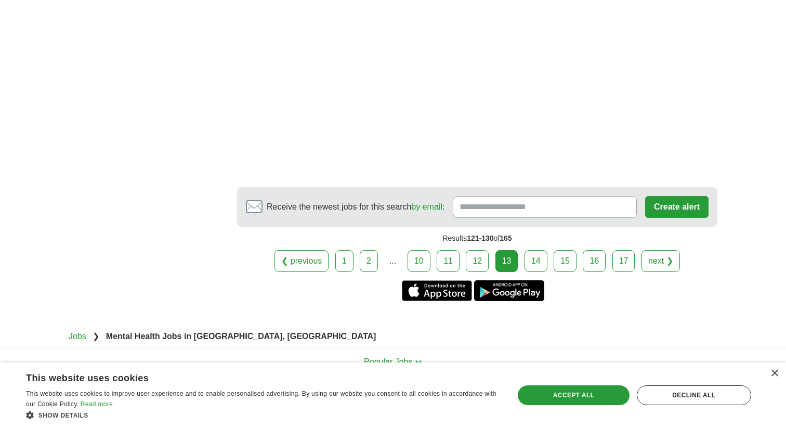
click at [541, 250] on link "14" at bounding box center [536, 261] width 23 height 22
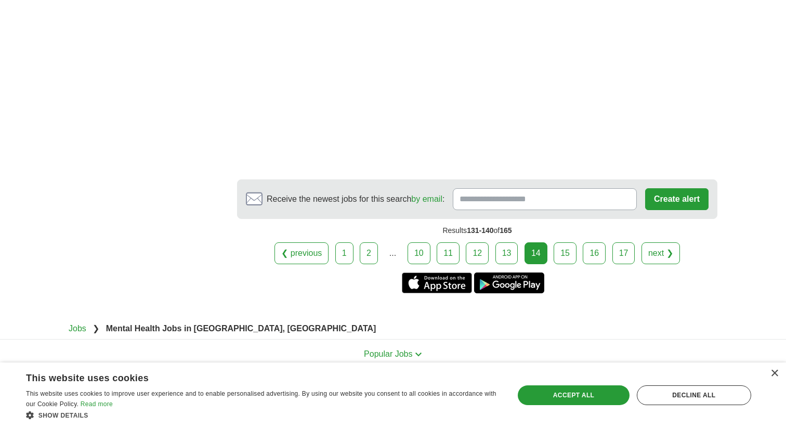
scroll to position [1633, 0]
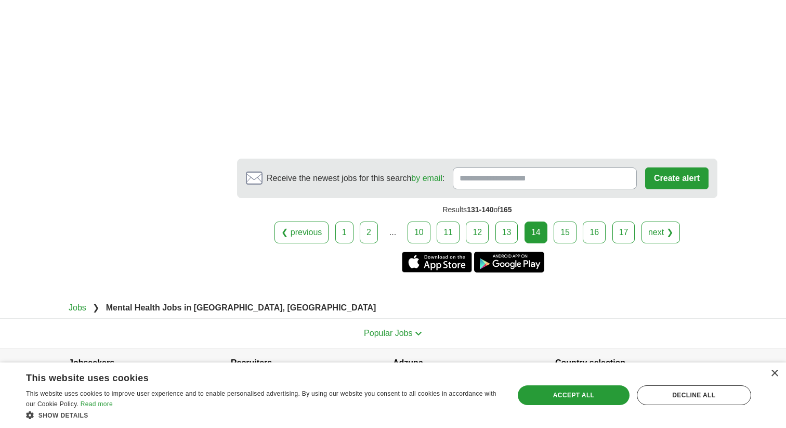
click at [562, 243] on link "15" at bounding box center [565, 233] width 23 height 22
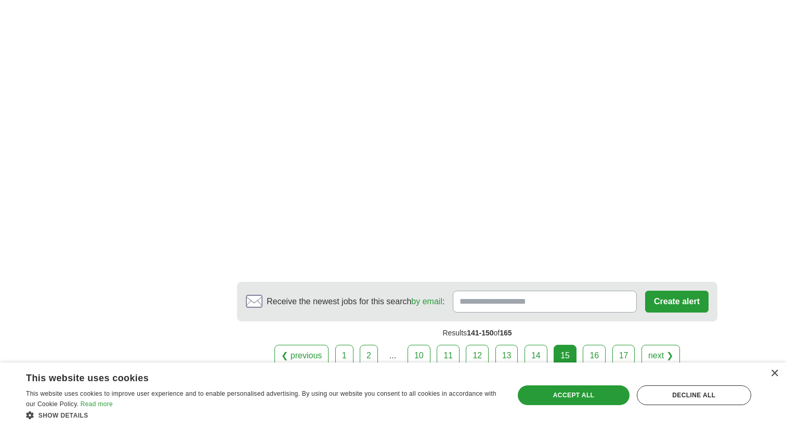
scroll to position [1540, 0]
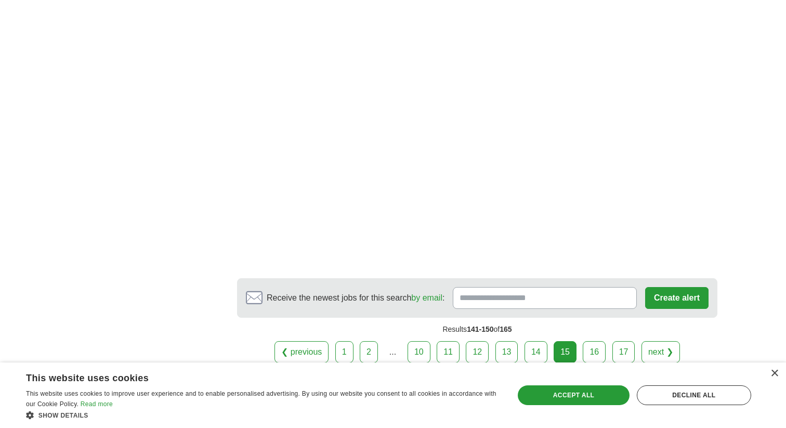
click at [593, 341] on link "16" at bounding box center [594, 352] width 23 height 22
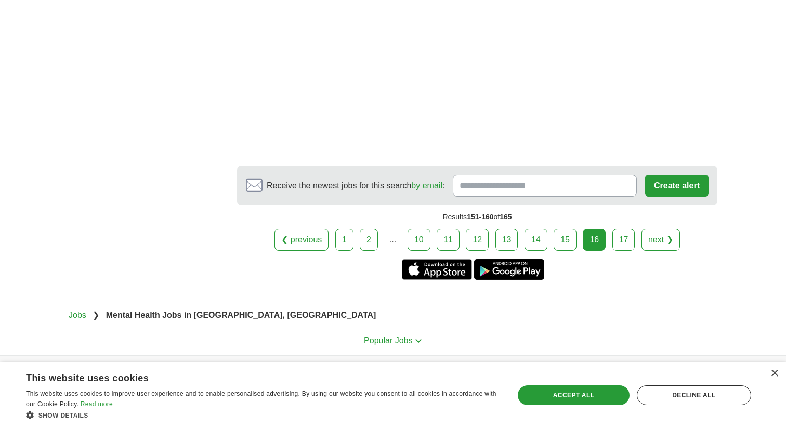
scroll to position [1683, 0]
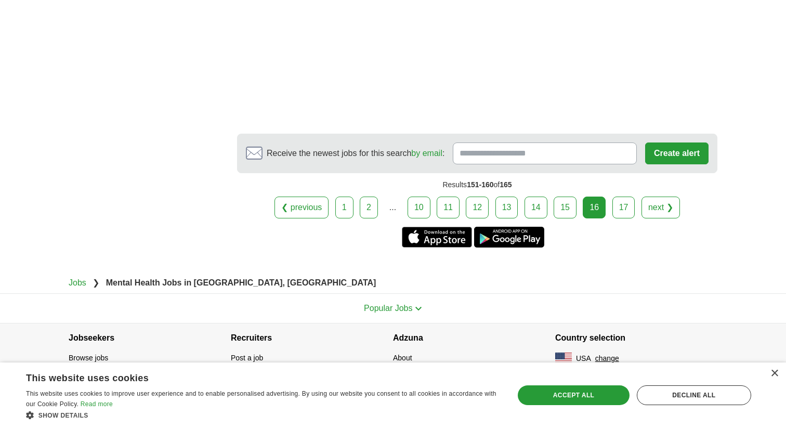
click at [615, 215] on link "17" at bounding box center [624, 208] width 23 height 22
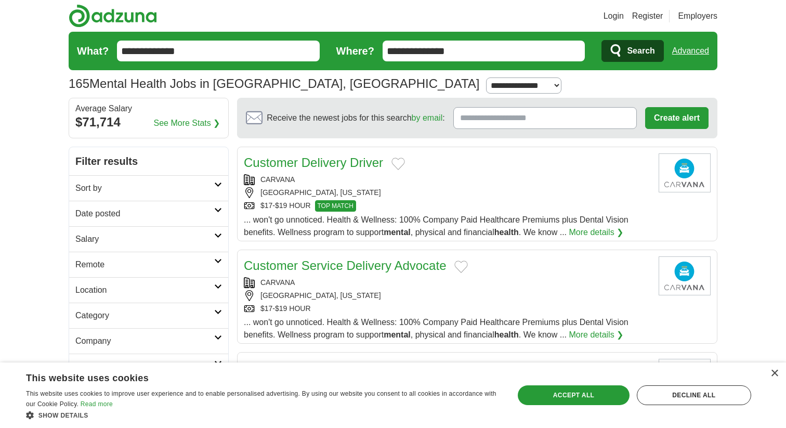
click at [239, 60] on input "**********" at bounding box center [218, 51] width 203 height 21
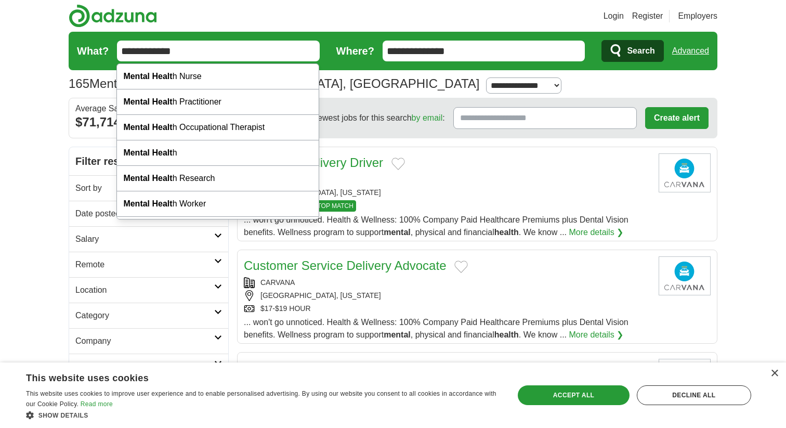
type input "**********"
